Goal: Information Seeking & Learning: Compare options

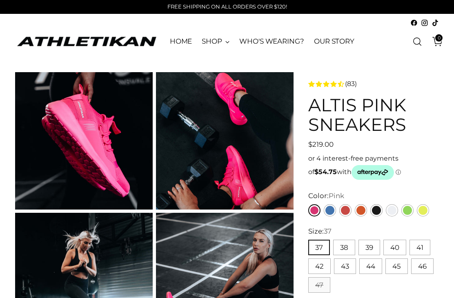
click at [376, 233] on div "Size: 37" at bounding box center [373, 232] width 131 height 10
click at [370, 269] on button "44" at bounding box center [370, 267] width 23 height 16
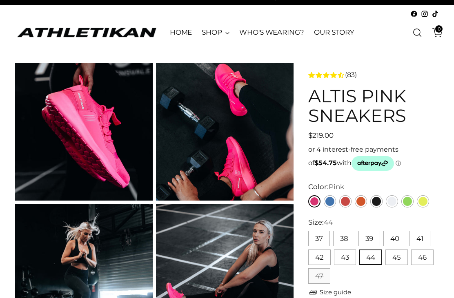
scroll to position [9, 0]
click at [361, 202] on link "Orange" at bounding box center [361, 201] width 12 height 12
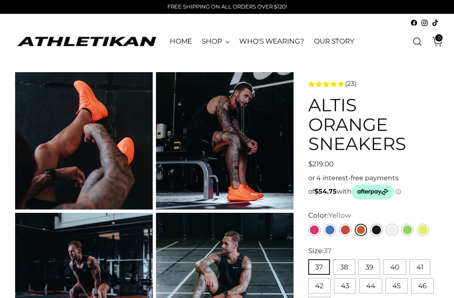
click at [426, 225] on link "Yellow" at bounding box center [423, 230] width 12 height 12
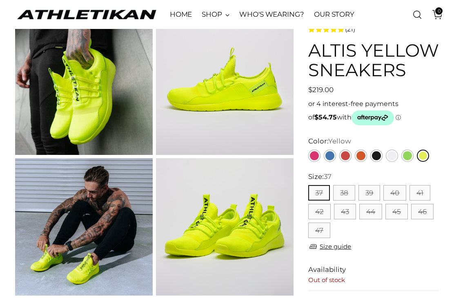
scroll to position [55, 0]
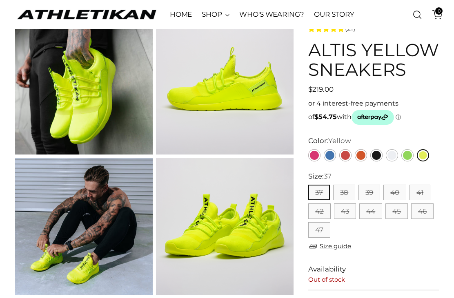
click at [408, 155] on link "Green" at bounding box center [407, 155] width 12 height 12
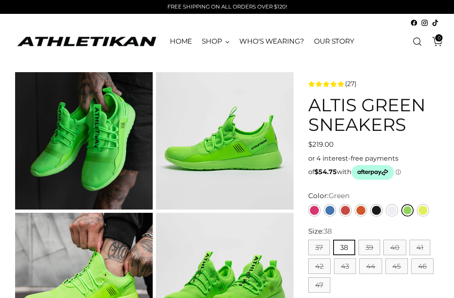
click at [395, 207] on link "White" at bounding box center [392, 210] width 12 height 12
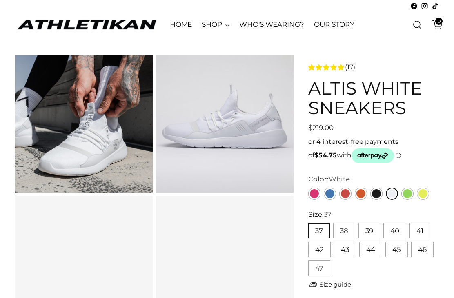
scroll to position [18, 0]
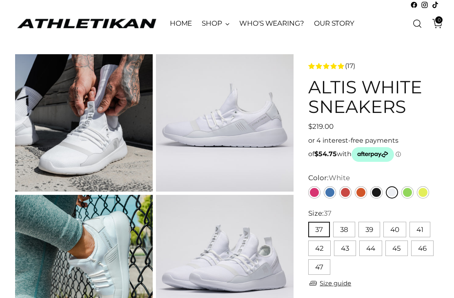
click at [374, 251] on button "44" at bounding box center [370, 249] width 23 height 16
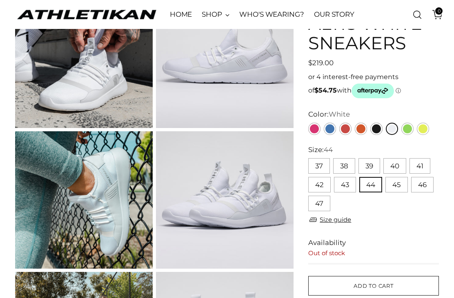
scroll to position [82, 0]
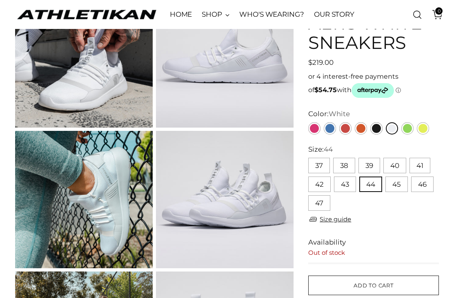
click at [373, 183] on button "44" at bounding box center [370, 185] width 23 height 16
click at [381, 131] on link "Black" at bounding box center [376, 128] width 12 height 12
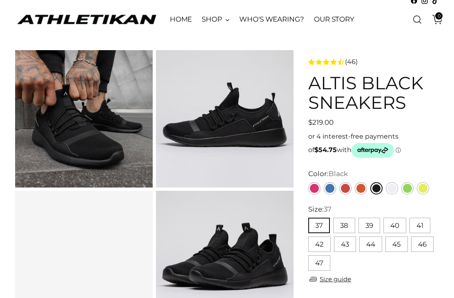
scroll to position [28, 0]
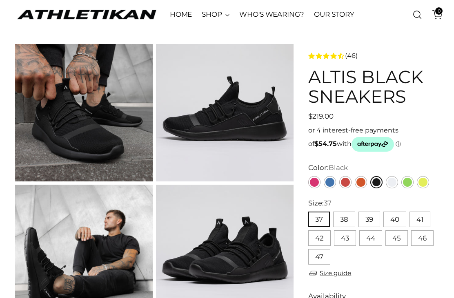
click at [374, 238] on button "44" at bounding box center [370, 239] width 23 height 16
click at [348, 239] on button "43" at bounding box center [345, 239] width 22 height 16
click at [373, 239] on button "44" at bounding box center [370, 239] width 23 height 16
click at [365, 182] on link "Orange" at bounding box center [361, 182] width 12 height 12
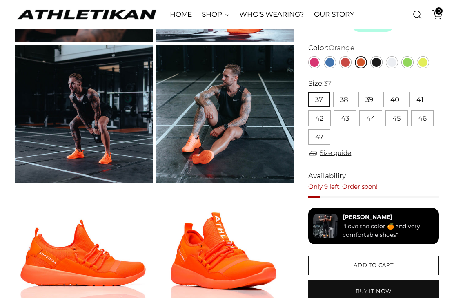
scroll to position [167, 0]
click at [376, 118] on button "44" at bounding box center [370, 119] width 23 height 16
